Goal: Task Accomplishment & Management: Manage account settings

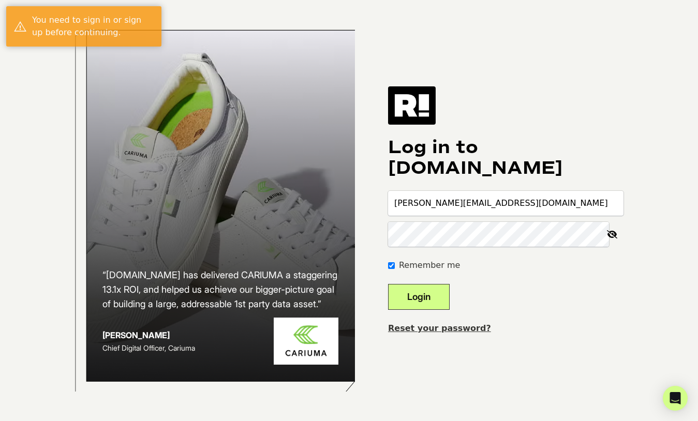
type input "[PERSON_NAME][EMAIL_ADDRESS][DOMAIN_NAME]"
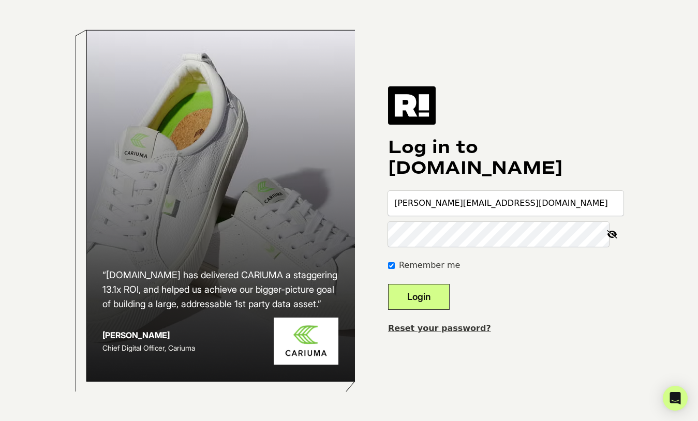
click at [434, 295] on button "Login" at bounding box center [419, 297] width 62 height 26
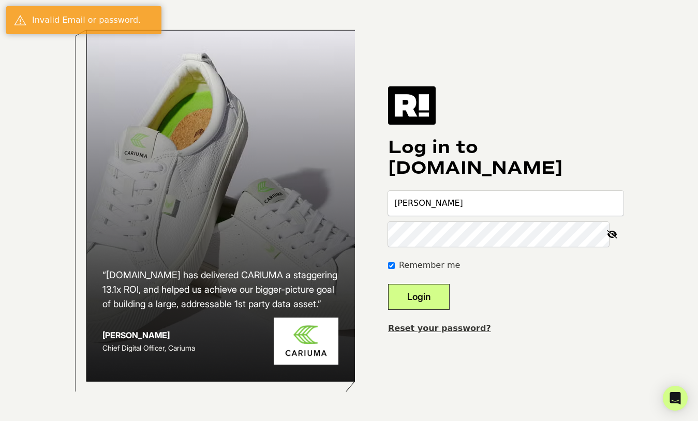
type input "[PERSON_NAME][EMAIL_ADDRESS][DOMAIN_NAME]"
click at [388, 284] on button "Login" at bounding box center [419, 297] width 62 height 26
